Goal: Find specific fact

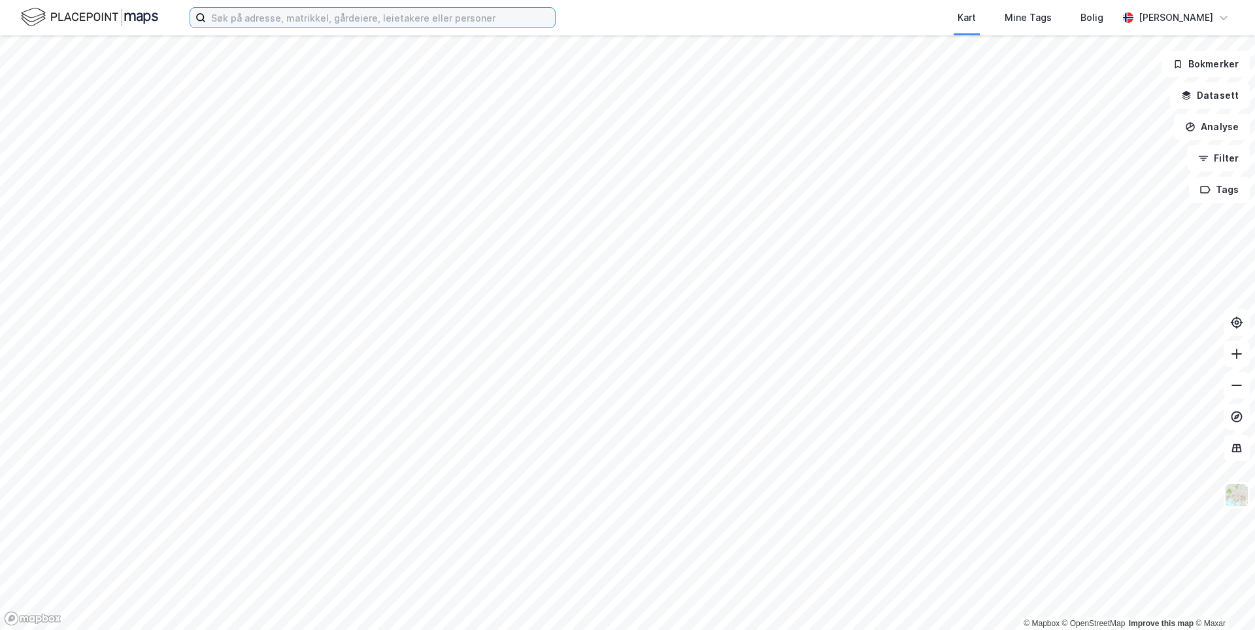
click at [379, 19] on input at bounding box center [380, 18] width 349 height 20
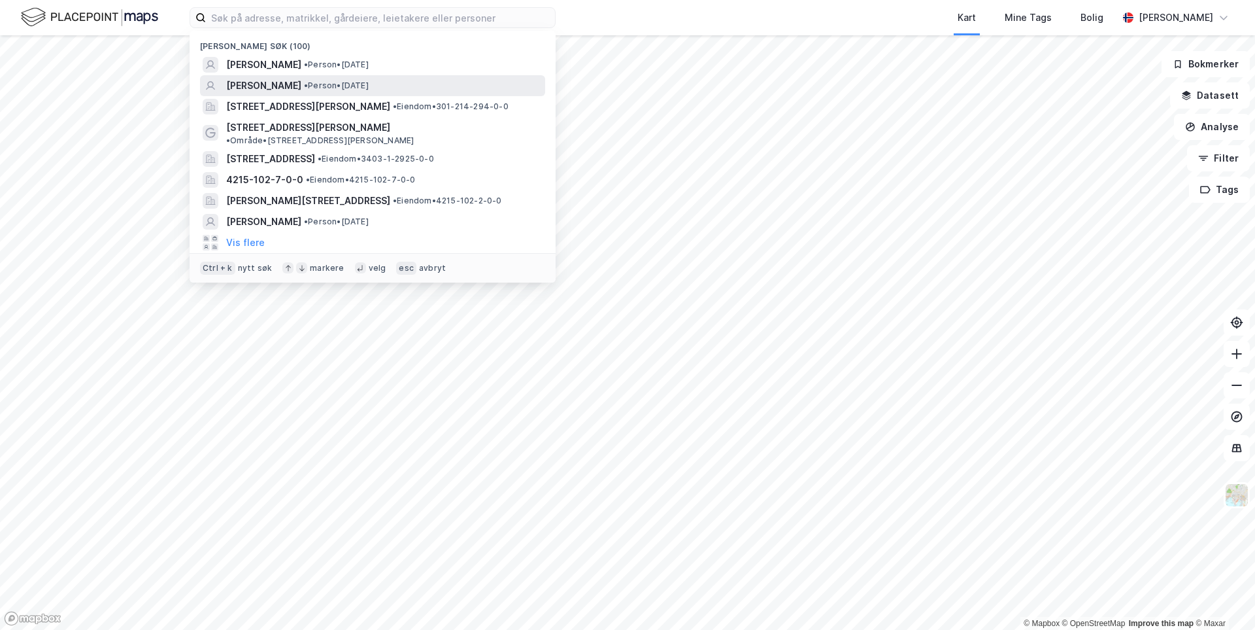
click at [301, 82] on span "[PERSON_NAME]" at bounding box center [263, 86] width 75 height 16
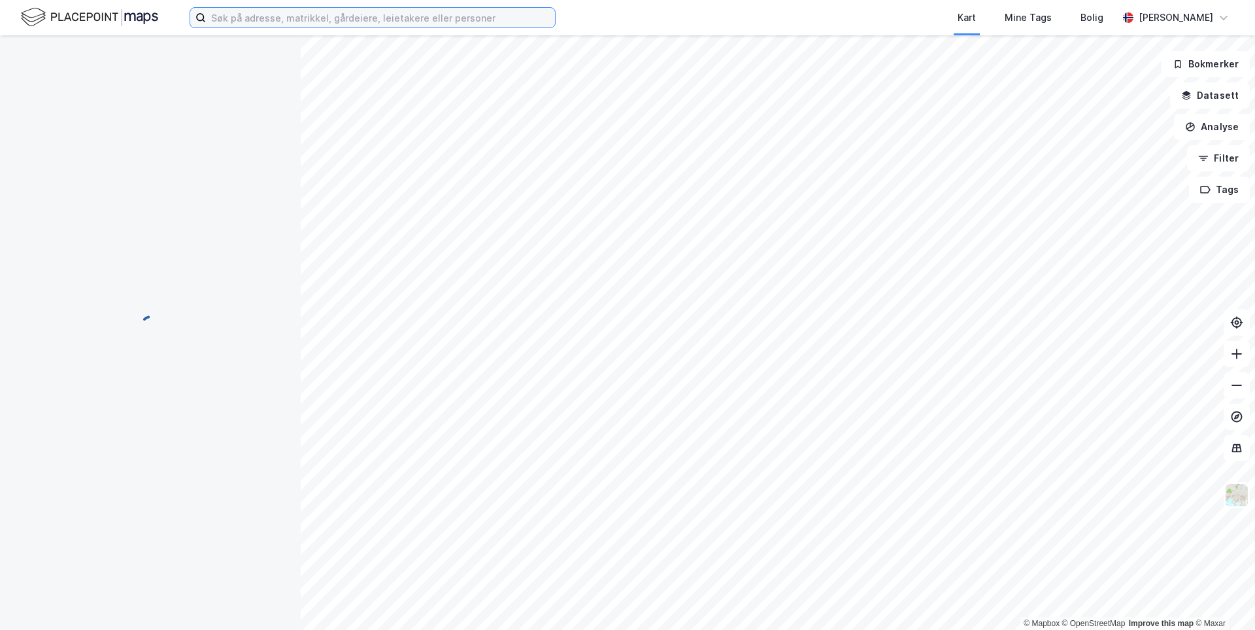
click at [260, 15] on input at bounding box center [380, 18] width 349 height 20
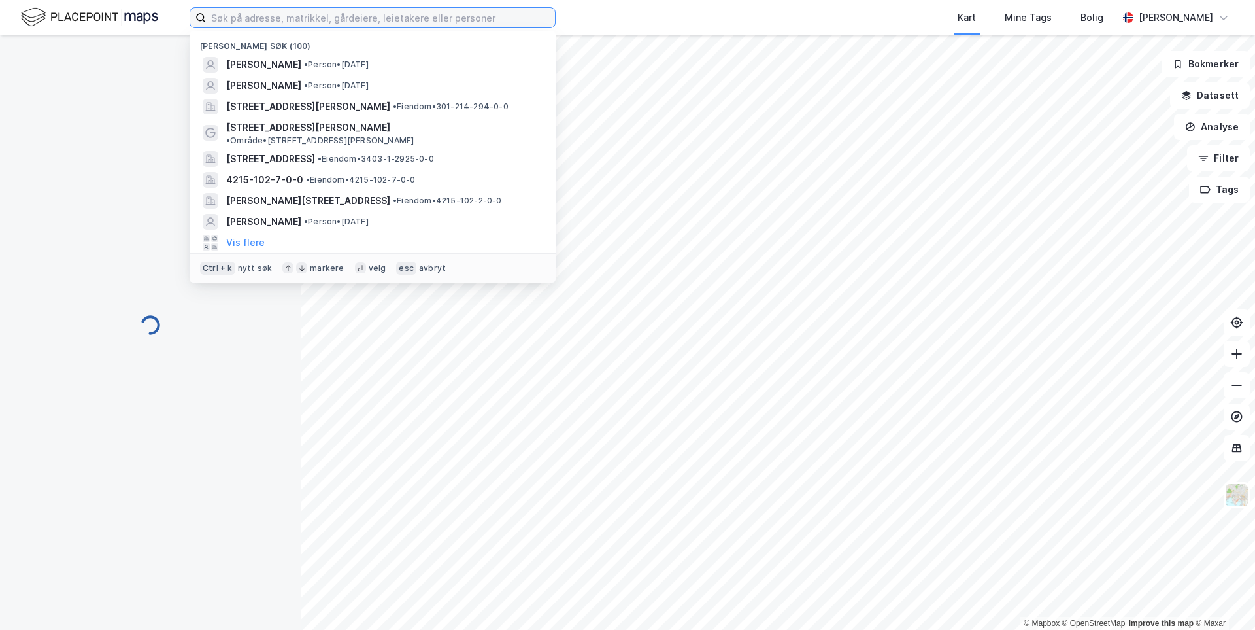
click at [260, 15] on input at bounding box center [380, 18] width 349 height 20
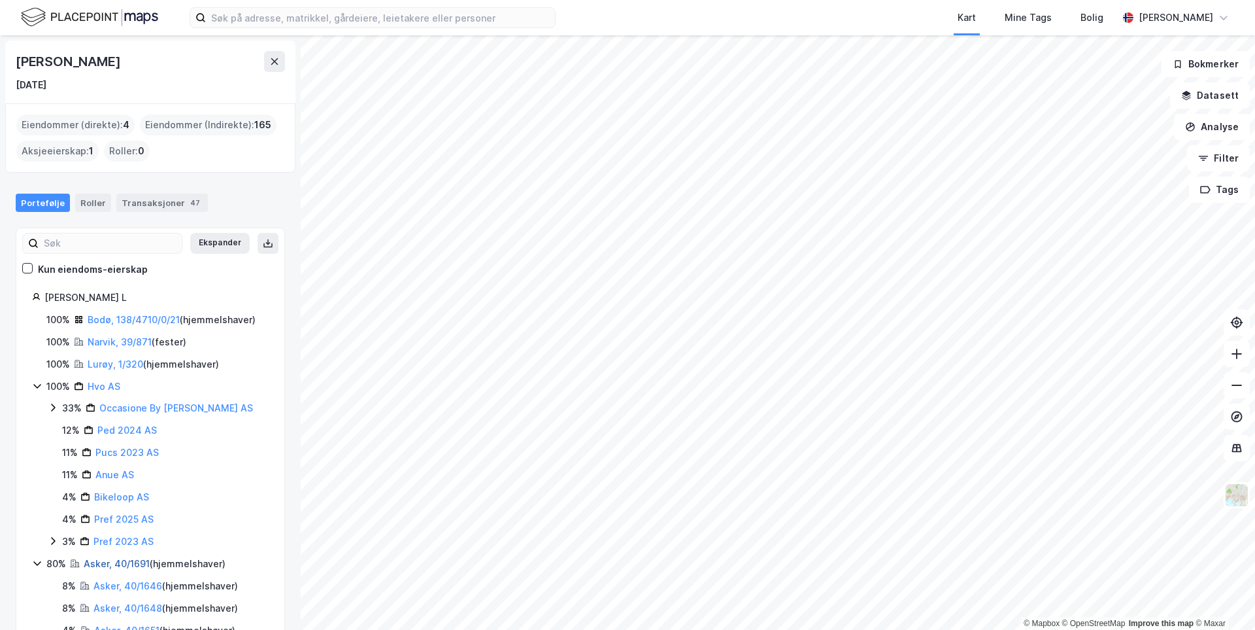
click at [95, 565] on link "Asker, 40/1691" at bounding box center [117, 563] width 66 height 11
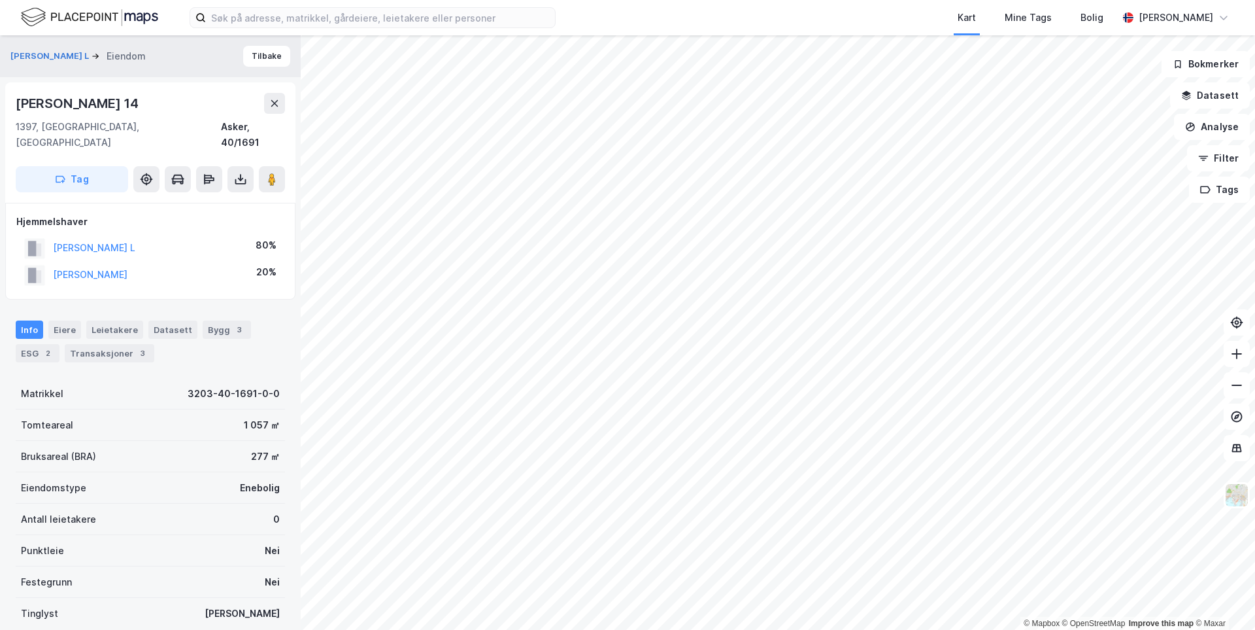
drag, startPoint x: 22, startPoint y: 105, endPoint x: 145, endPoint y: 107, distance: 122.9
click at [145, 107] on div "[PERSON_NAME] 14 1397, [GEOGRAPHIC_DATA], Akershus Asker, 40/1691 Tag" at bounding box center [150, 142] width 290 height 120
copy div "[PERSON_NAME] 14"
drag, startPoint x: 214, startPoint y: 267, endPoint x: 56, endPoint y: 267, distance: 158.9
click at [56, 267] on div "[PERSON_NAME] 20%" at bounding box center [150, 275] width 268 height 27
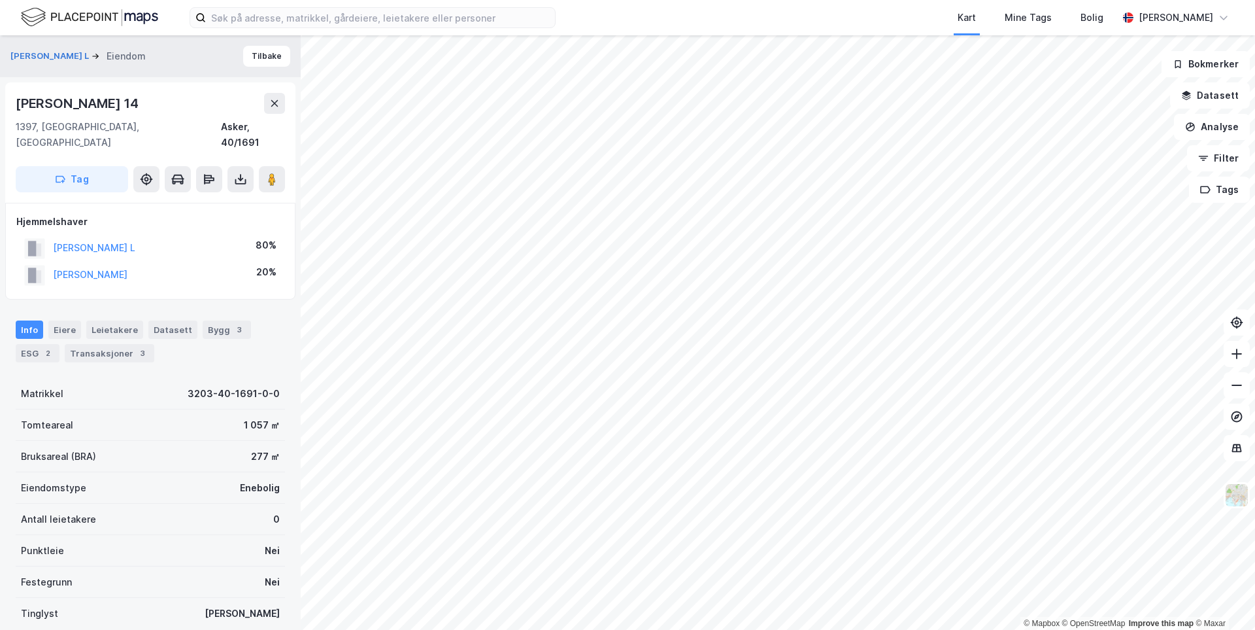
copy button "[PERSON_NAME]"
drag, startPoint x: 151, startPoint y: 101, endPoint x: -5, endPoint y: 102, distance: 155.6
click at [0, 102] on html "Kart Mine Tags [PERSON_NAME] © Mapbox © OpenStreetMap Improve this map © [PERSO…" at bounding box center [627, 315] width 1255 height 630
click at [110, 102] on div "[PERSON_NAME] 14" at bounding box center [79, 103] width 126 height 21
drag, startPoint x: 158, startPoint y: 106, endPoint x: 20, endPoint y: 106, distance: 138.0
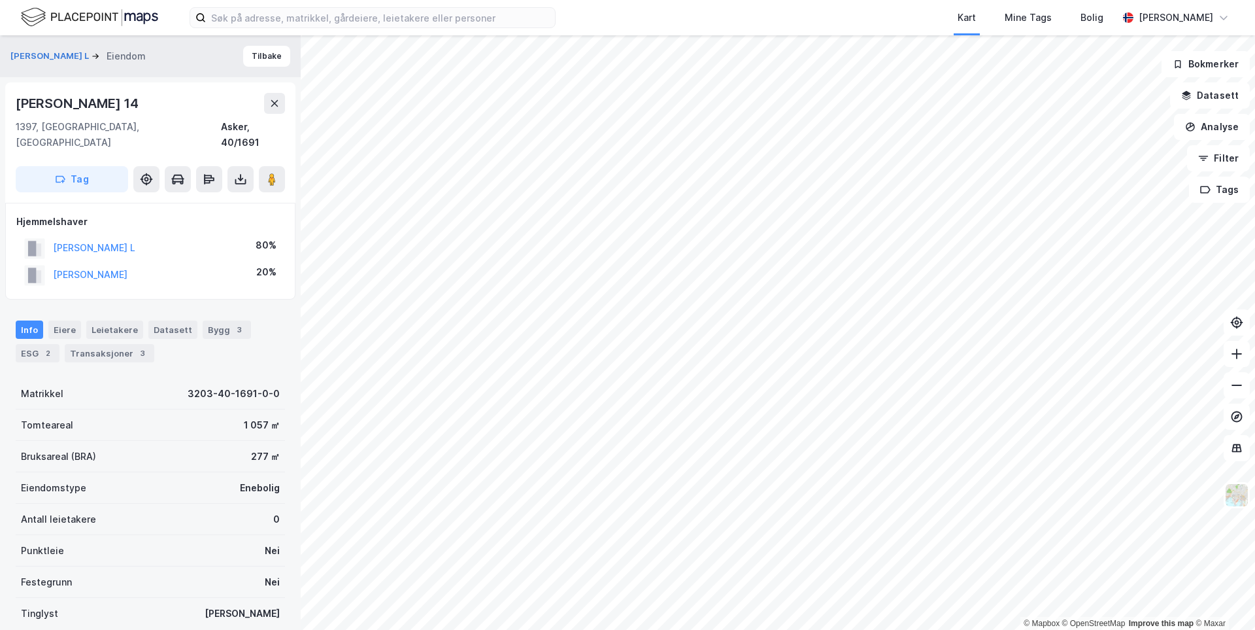
click at [20, 106] on div "[PERSON_NAME] 14" at bounding box center [150, 103] width 269 height 21
copy div "[PERSON_NAME] 14"
